Goal: Entertainment & Leisure: Browse casually

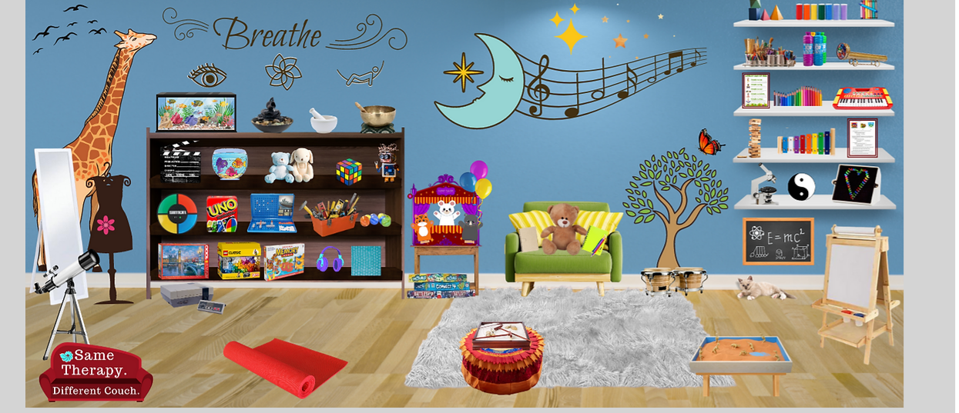
scroll to position [218, 5]
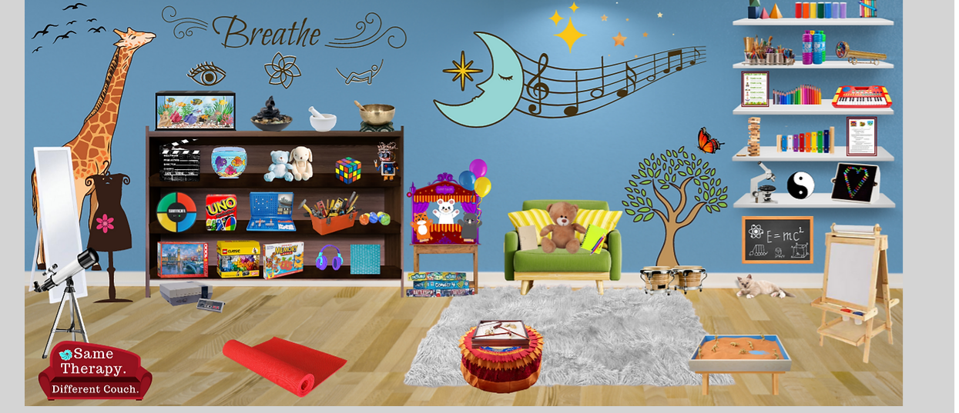
click at [346, 170] on icon "An image of a Rubic's cube that when clicked does nothing." at bounding box center [342, 165] width 32 height 32
click at [351, 171] on icon "An image of a Rubic's cube that when clicked does nothing." at bounding box center [342, 165] width 32 height 32
click at [340, 167] on icon "An image of a Rubic's cube that when clicked does nothing." at bounding box center [342, 165] width 32 height 32
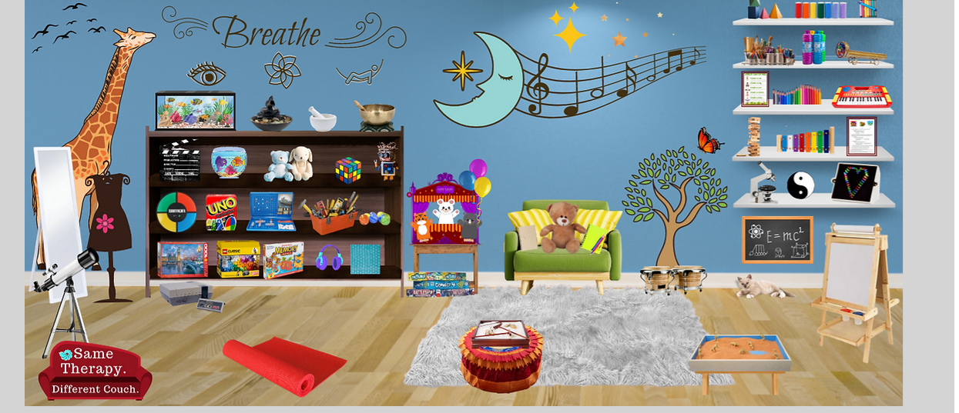
click at [340, 167] on icon "An image of a Rubic's cube that when clicked does nothing." at bounding box center [342, 165] width 32 height 32
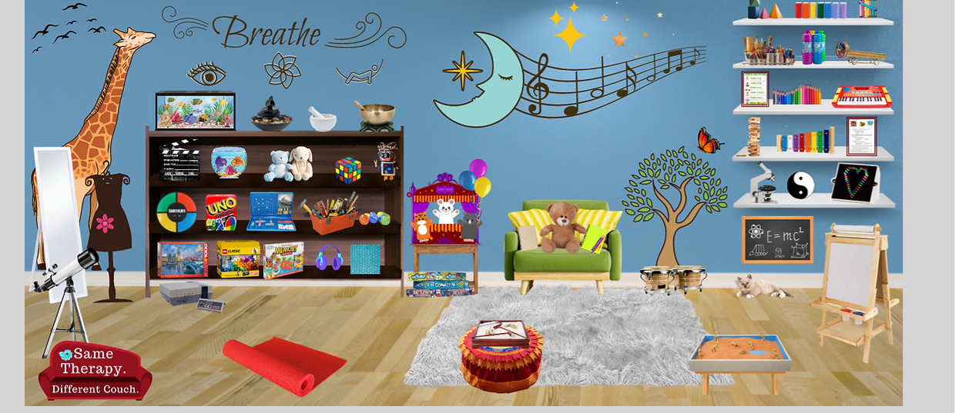
click at [340, 167] on icon "An image of a Rubic's cube that when clicked does nothing." at bounding box center [342, 165] width 32 height 32
click at [348, 165] on icon "An image of a Rubic's cube that when clicked does nothing." at bounding box center [342, 165] width 32 height 32
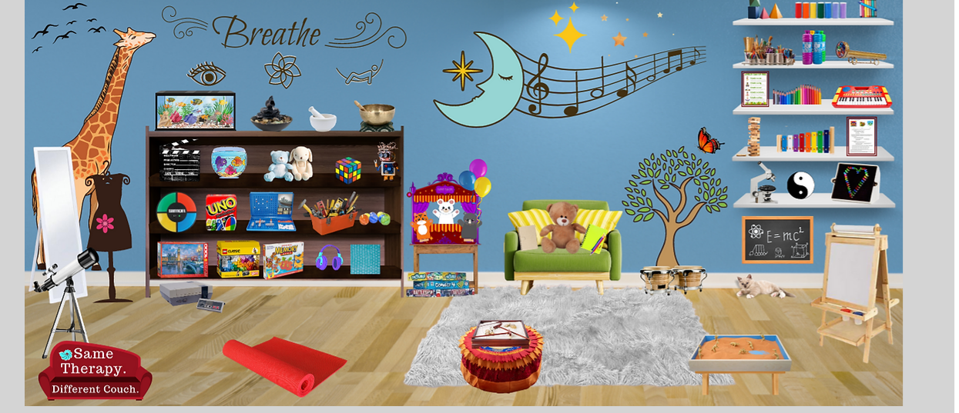
click at [348, 165] on icon "An image of a Rubic's cube that when clicked does nothing." at bounding box center [342, 165] width 32 height 32
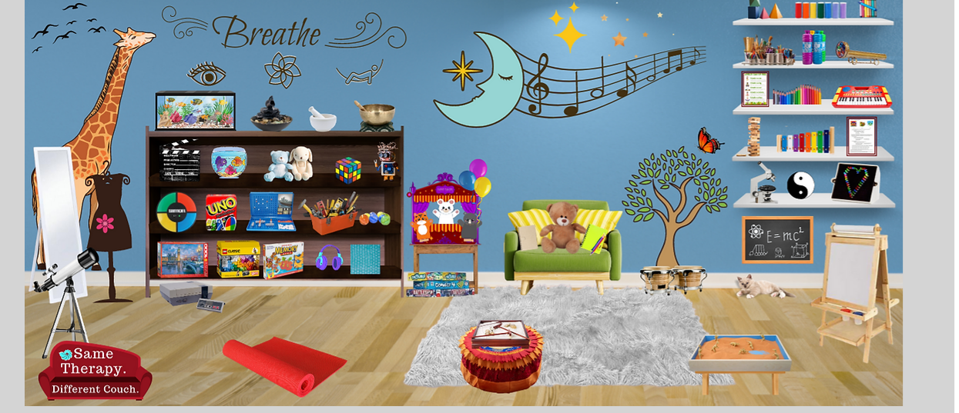
click at [343, 172] on icon "An image of a Rubic's cube that when clicked does nothing." at bounding box center [342, 165] width 32 height 32
click at [214, 216] on icon "An image of the game Uno that when clicked brings you to an online version of t…" at bounding box center [220, 212] width 34 height 40
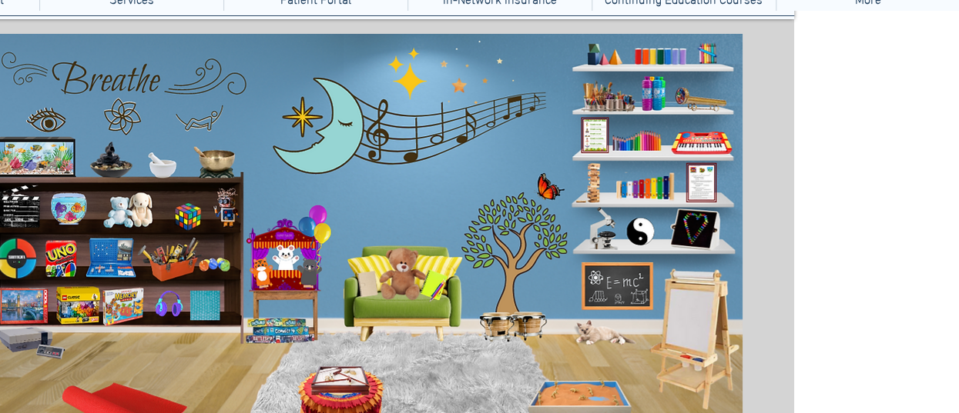
scroll to position [96, 165]
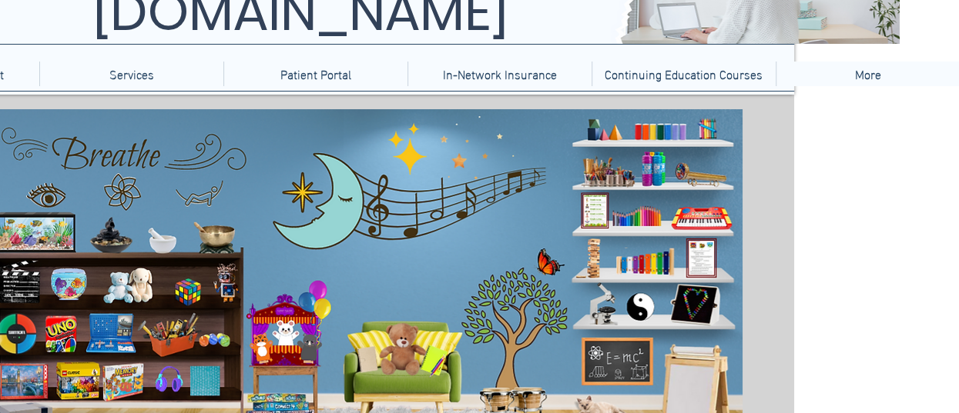
click at [593, 253] on icon "An image of a Jenga game that when clicked brings you to a Jenga game website." at bounding box center [587, 258] width 21 height 39
